Goal: Transaction & Acquisition: Purchase product/service

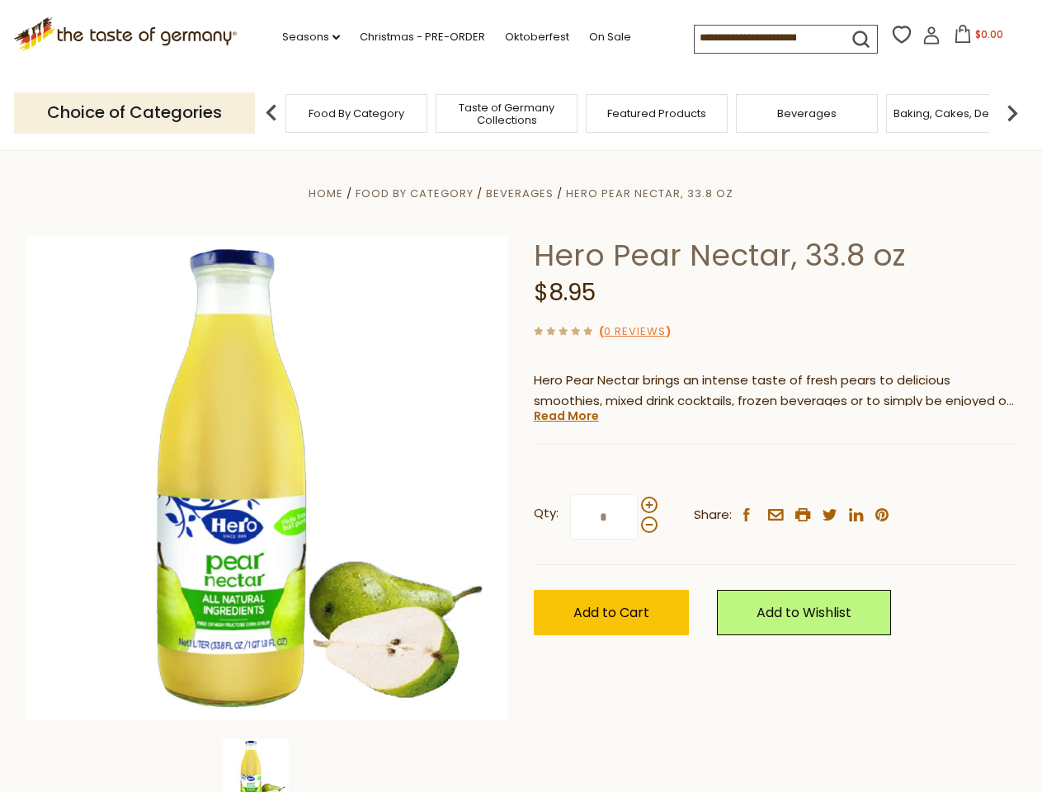
click at [520, 396] on div "Home Food By Category [GEOGRAPHIC_DATA] Hero Pear Nectar, 33.8 oz Hero Pear Nec…" at bounding box center [521, 500] width 1015 height 635
click at [304, 37] on link "Seasons dropdown_arrow" at bounding box center [311, 37] width 58 height 18
click at [765, 38] on input at bounding box center [764, 37] width 139 height 23
click at [975, 39] on span "$0.00" at bounding box center [989, 34] width 28 height 14
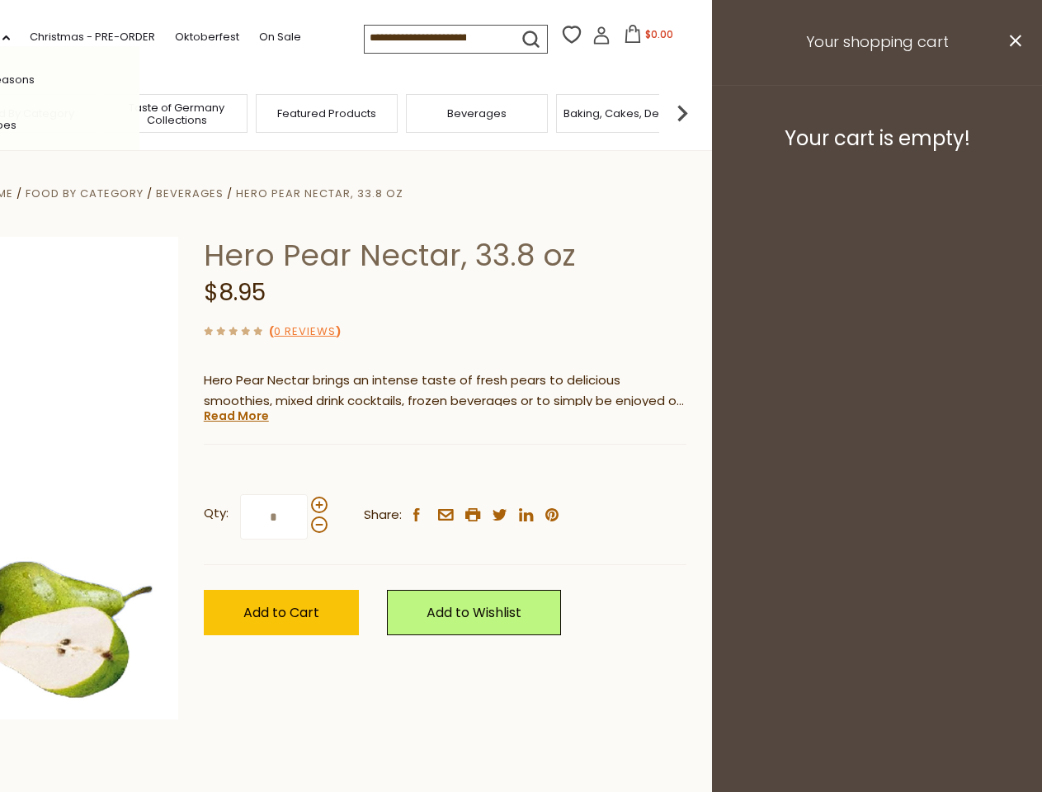
click at [139, 112] on div "All Seasons Recipes Game Day [DATE] [DATE] [DATE][PERSON_NAME] [DATE] Springfes…" at bounding box center [45, 395] width 187 height 699
click at [1012, 112] on footer "Your cart is empty!" at bounding box center [877, 138] width 330 height 106
click at [520, 471] on div "Qty: * Share: facebook email printer twitter linkedin pinterest" at bounding box center [445, 517] width 483 height 96
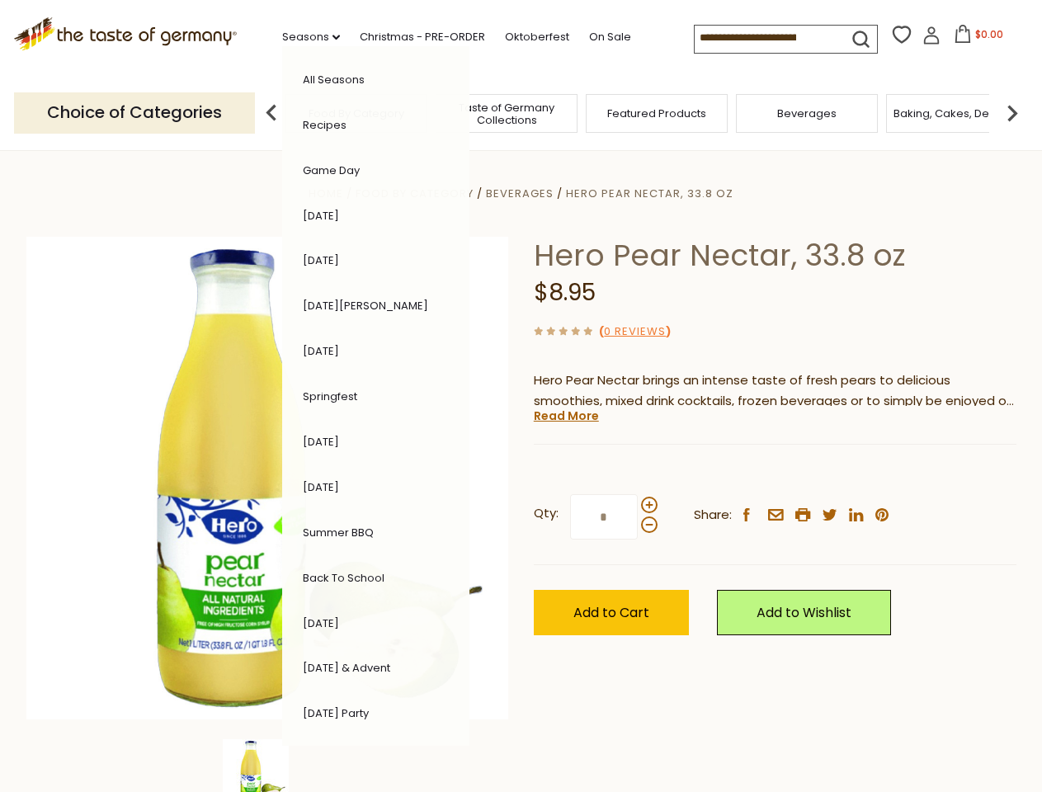
click at [267, 765] on div "Home Food By Category [GEOGRAPHIC_DATA] Hero Pear Nectar, 33.8 oz Hero Pear Nec…" at bounding box center [521, 500] width 1015 height 635
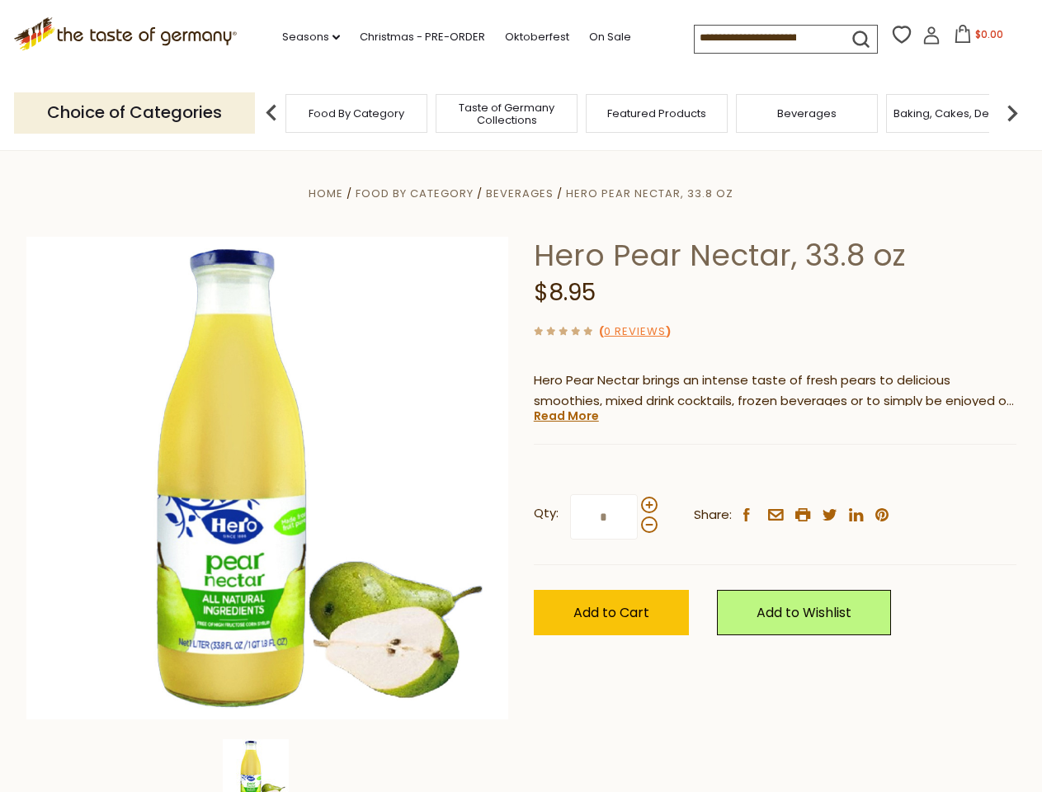
click at [267, 765] on img at bounding box center [256, 772] width 66 height 66
click at [565, 416] on link "Read More" at bounding box center [566, 415] width 65 height 16
